Goal: Task Accomplishment & Management: Manage account settings

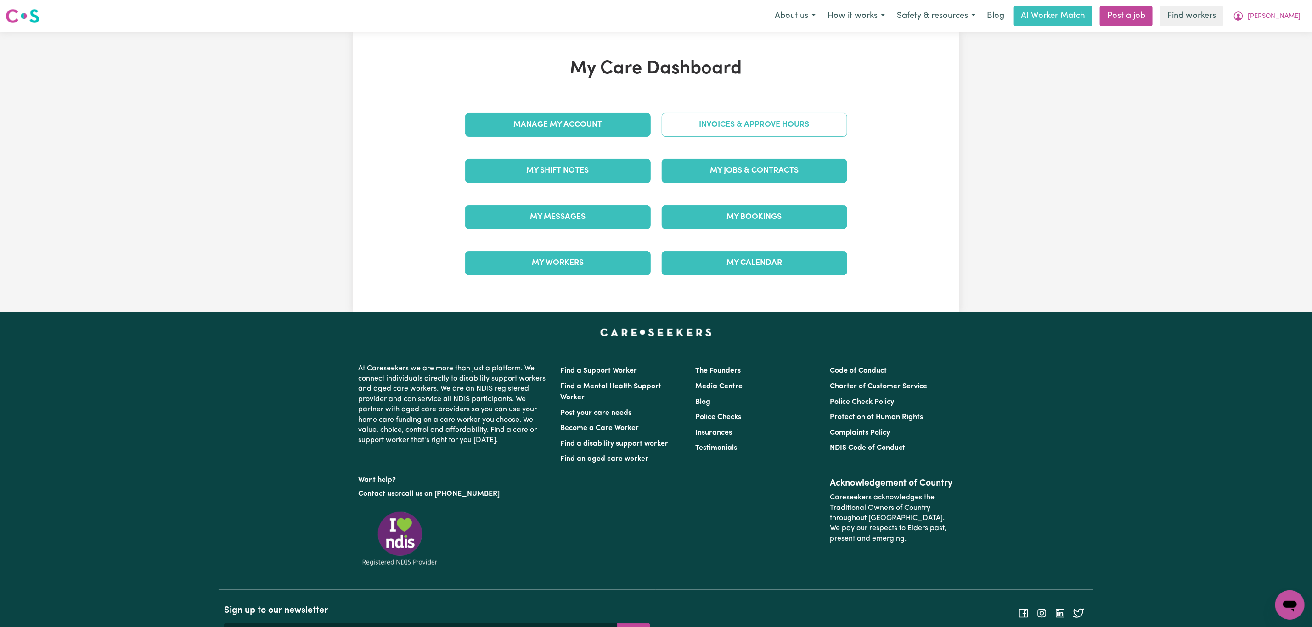
click at [725, 118] on link "Invoices & Approve Hours" at bounding box center [755, 125] width 186 height 24
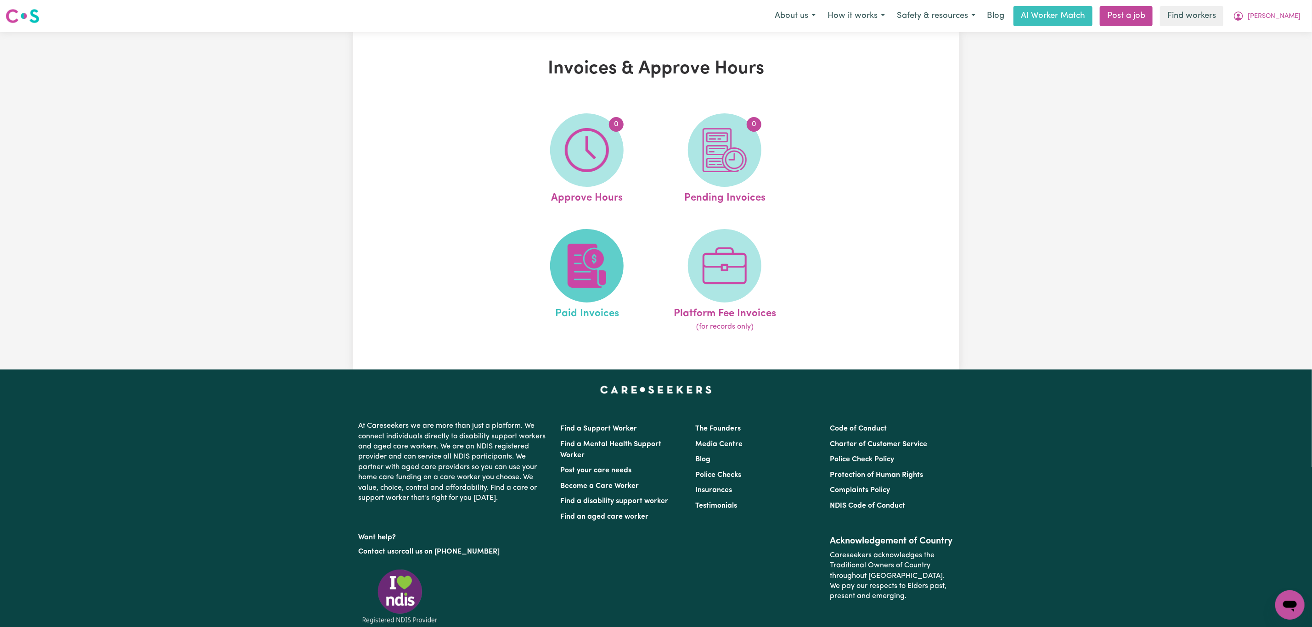
click at [561, 280] on span at bounding box center [586, 265] width 73 height 73
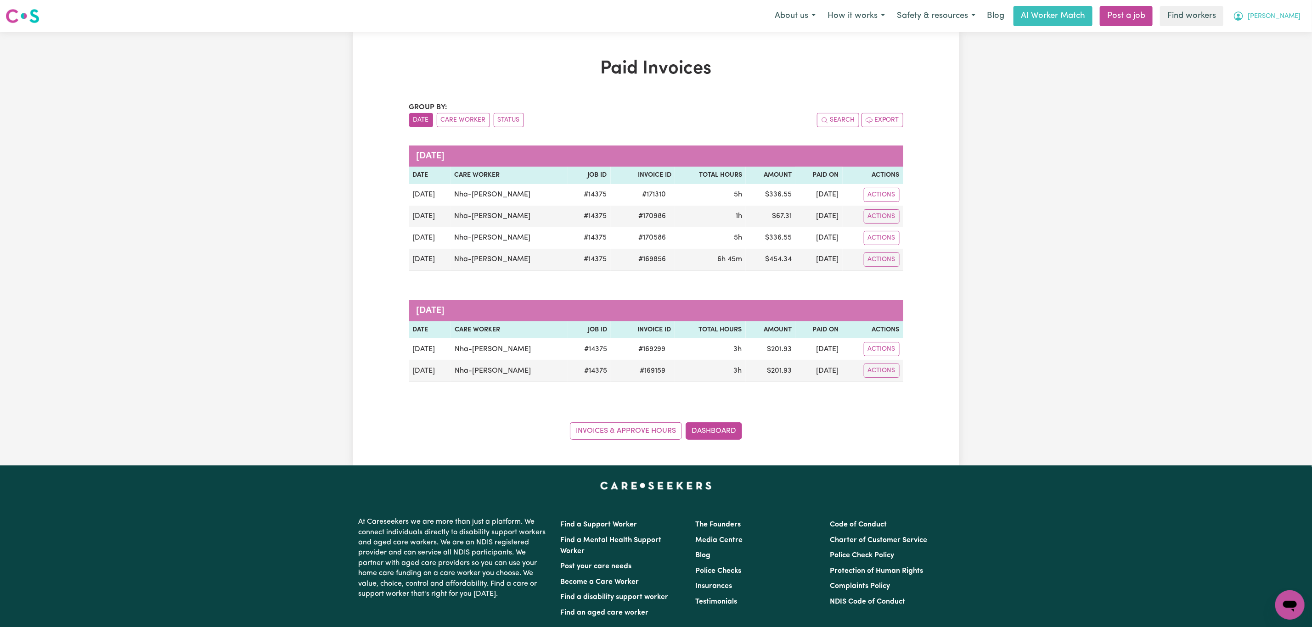
click at [1291, 14] on span "Debbie" at bounding box center [1274, 16] width 53 height 10
click at [1283, 29] on link "My Dashboard" at bounding box center [1269, 35] width 73 height 17
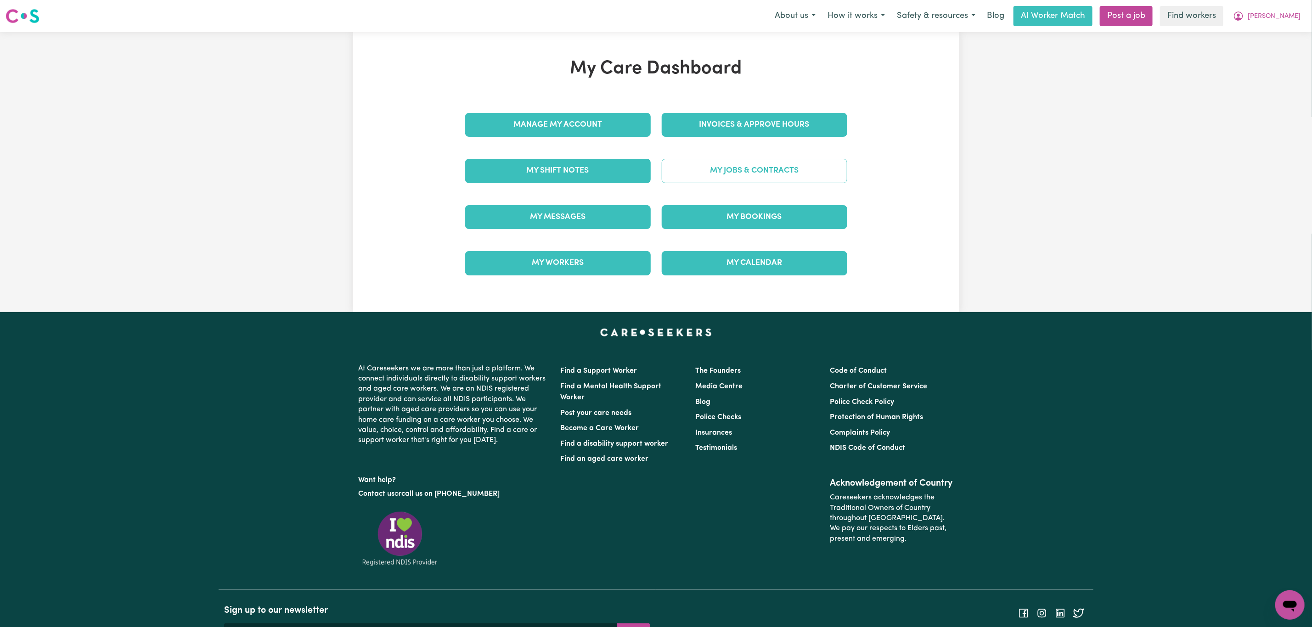
click at [829, 163] on link "My Jobs & Contracts" at bounding box center [755, 171] width 186 height 24
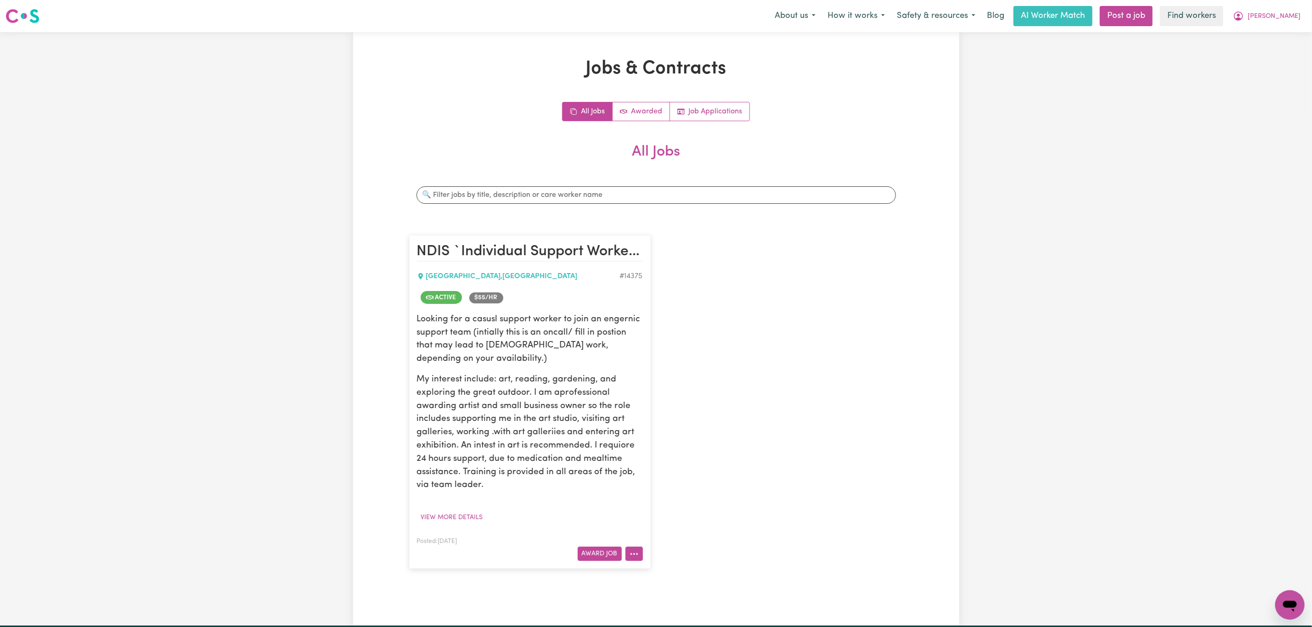
click at [631, 550] on button "More options" at bounding box center [633, 554] width 17 height 14
click at [691, 438] on link "View/Edit Contract" at bounding box center [669, 440] width 89 height 18
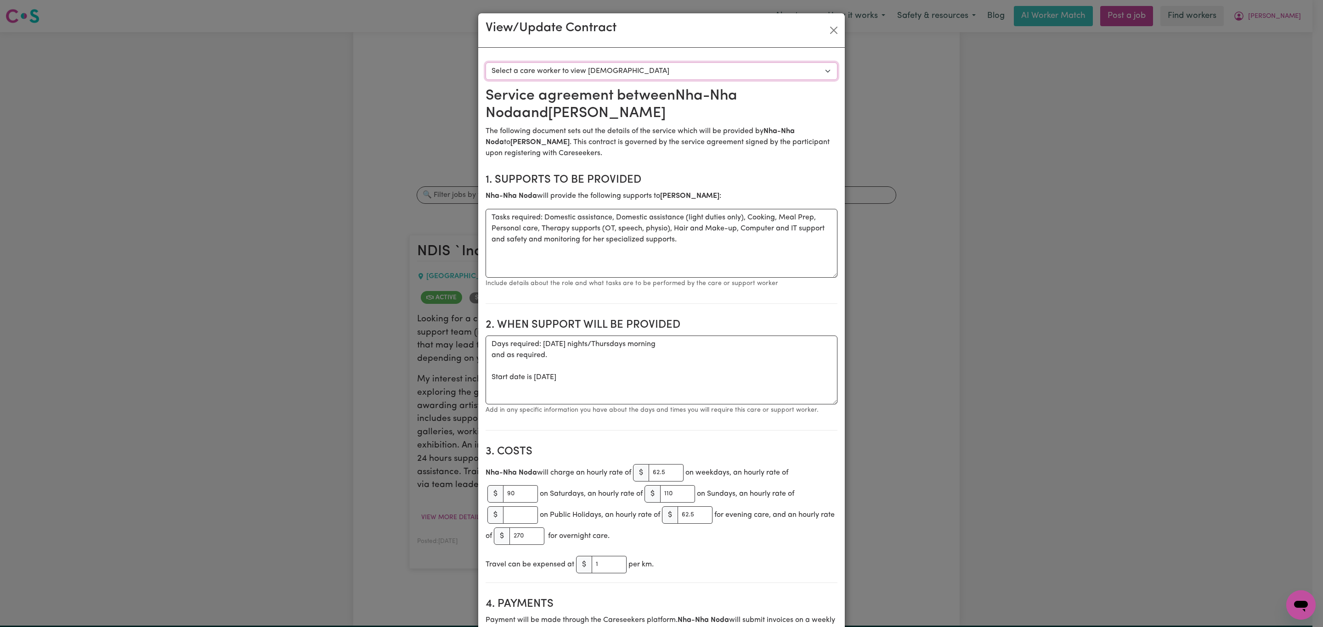
click at [549, 70] on select "Select a care worker to view contract #10450 - Nha-Nha Noda (contract accepted)" at bounding box center [661, 70] width 352 height 17
select select "10062"
click at [485, 62] on select "Select a care worker to view contract #10450 - Nha-Nha Noda (contract accepted)" at bounding box center [661, 70] width 352 height 17
click at [826, 29] on button "Close" at bounding box center [833, 30] width 15 height 15
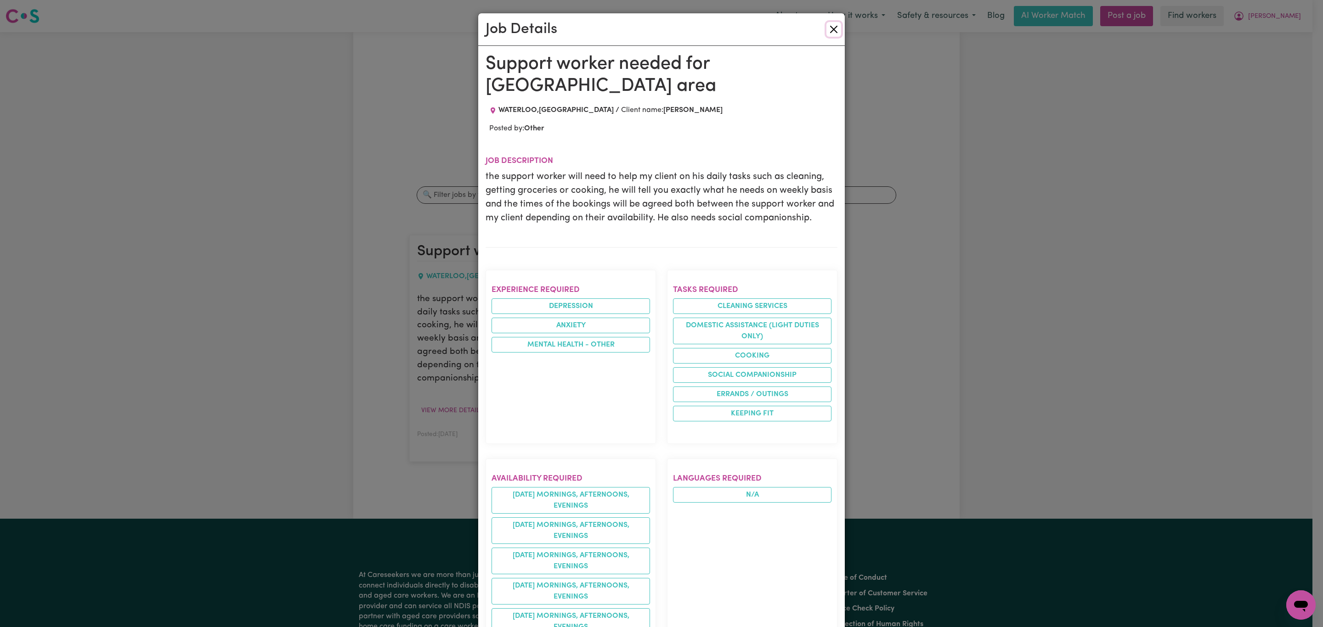
click at [826, 28] on button "Close" at bounding box center [833, 29] width 15 height 15
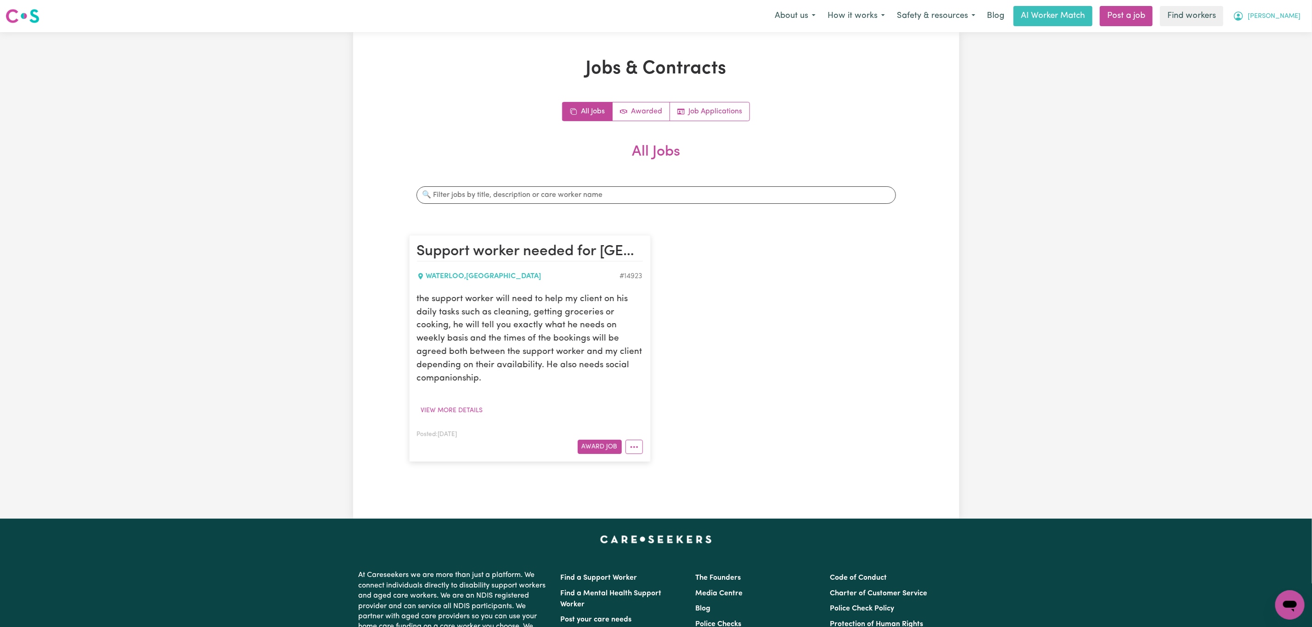
click at [1283, 14] on span "Laura" at bounding box center [1274, 16] width 53 height 10
click at [1266, 51] on link "Logout" at bounding box center [1269, 52] width 73 height 17
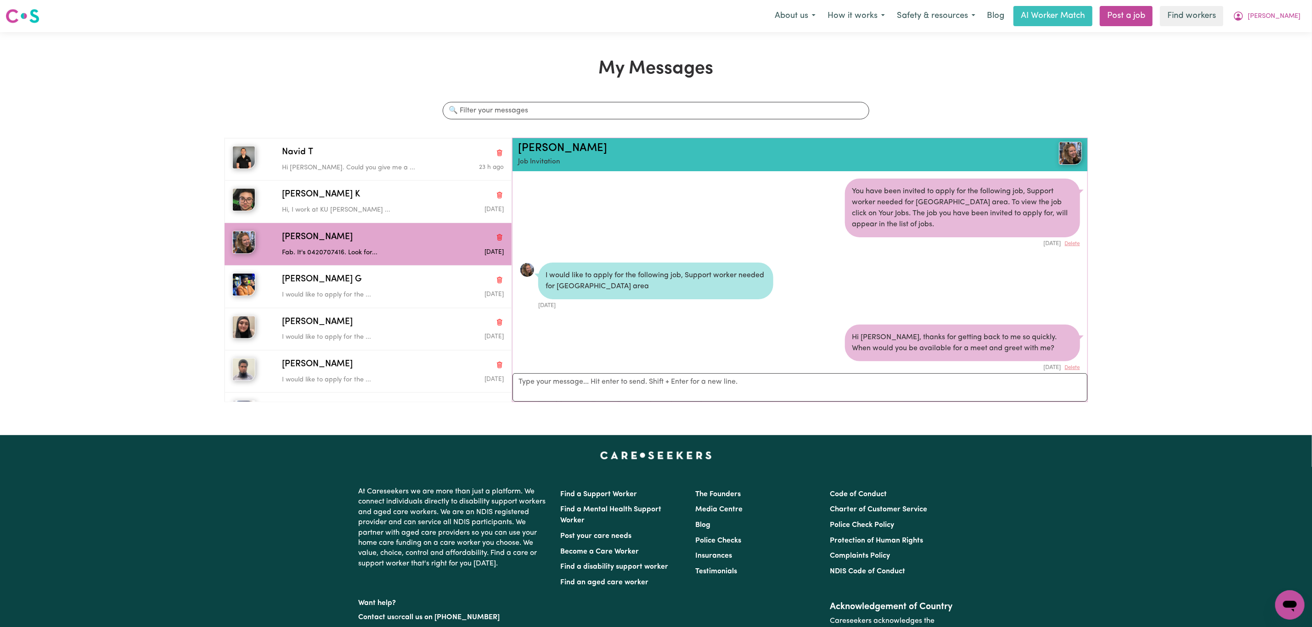
scroll to position [594, 0]
